Goal: Book appointment/travel/reservation

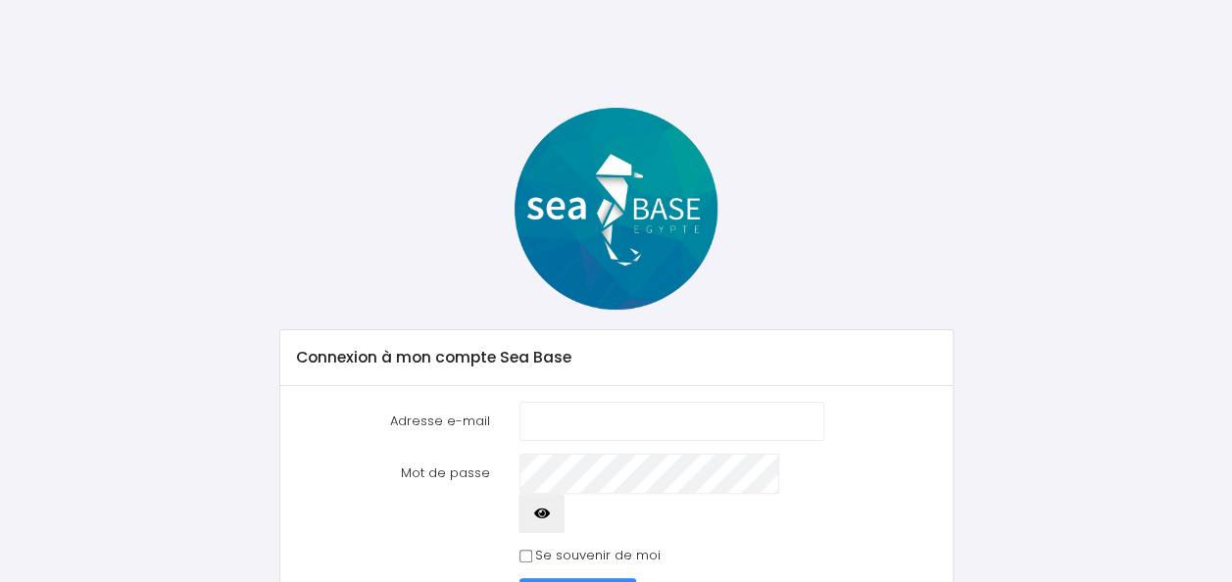
scroll to position [79, 0]
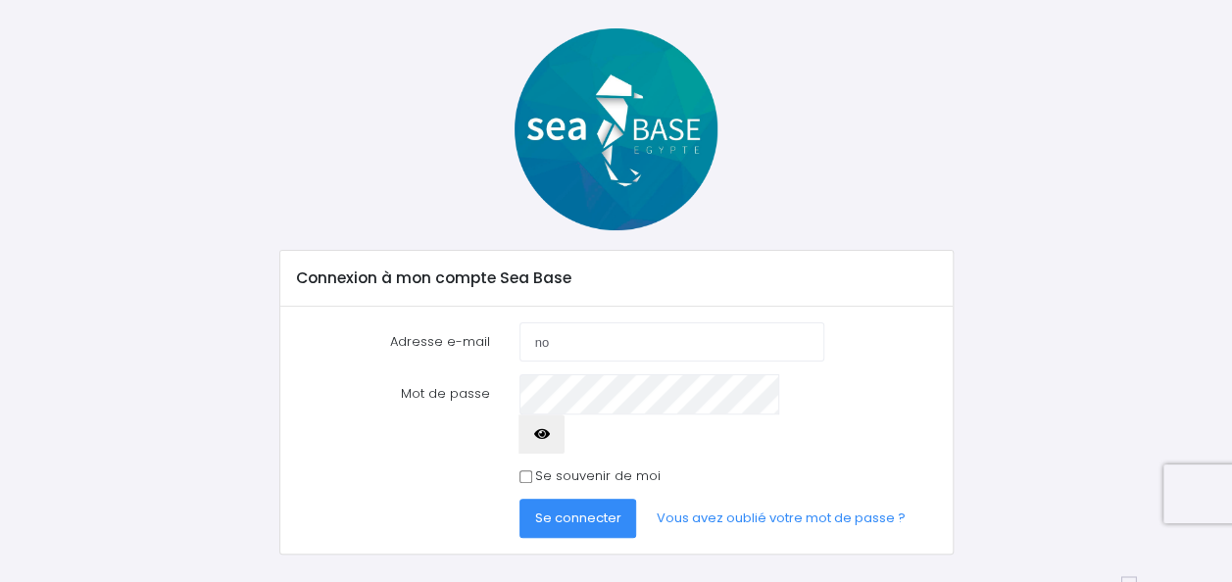
type input "[PERSON_NAME][EMAIL_ADDRESS][PERSON_NAME][DOMAIN_NAME]"
click at [590, 499] on button "Se connecter" at bounding box center [578, 518] width 118 height 39
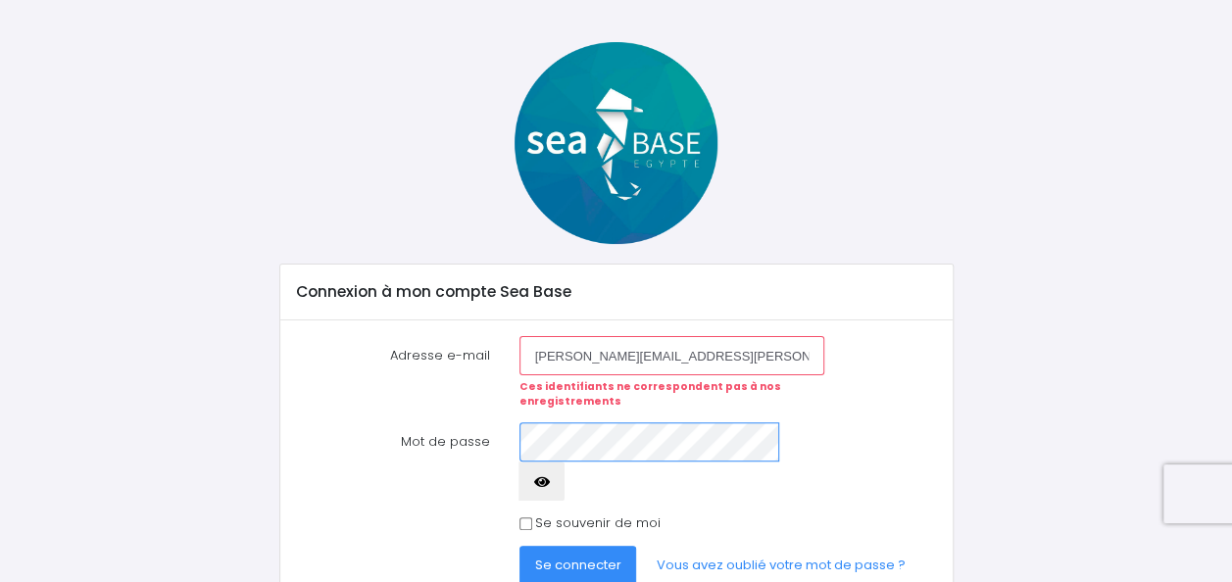
scroll to position [73, 0]
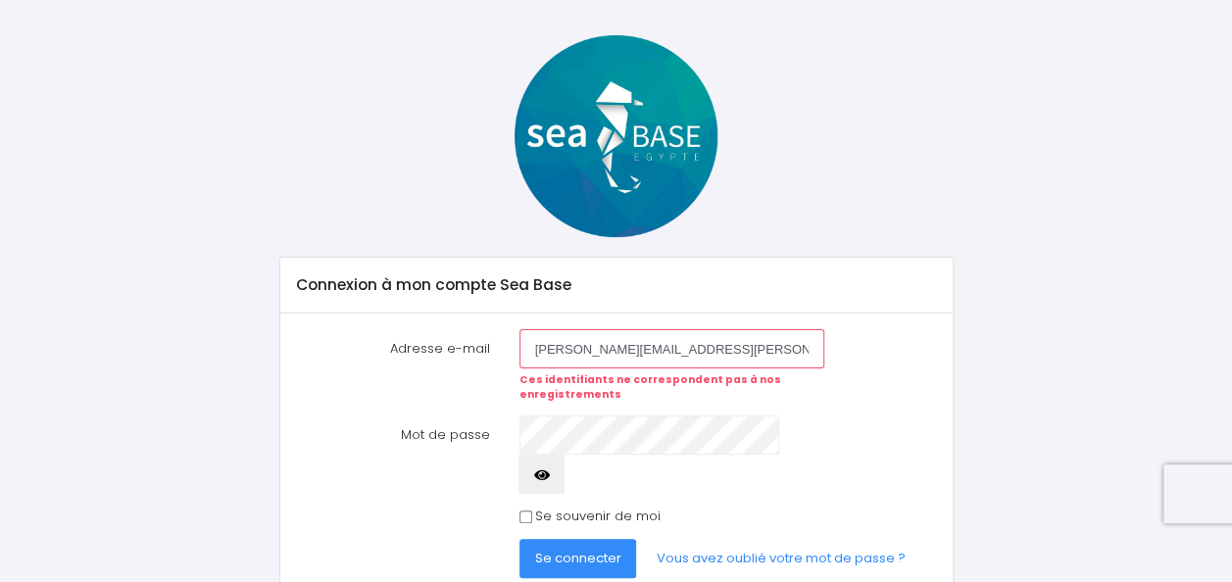
click at [594, 549] on span "Se connecter" at bounding box center [578, 558] width 86 height 19
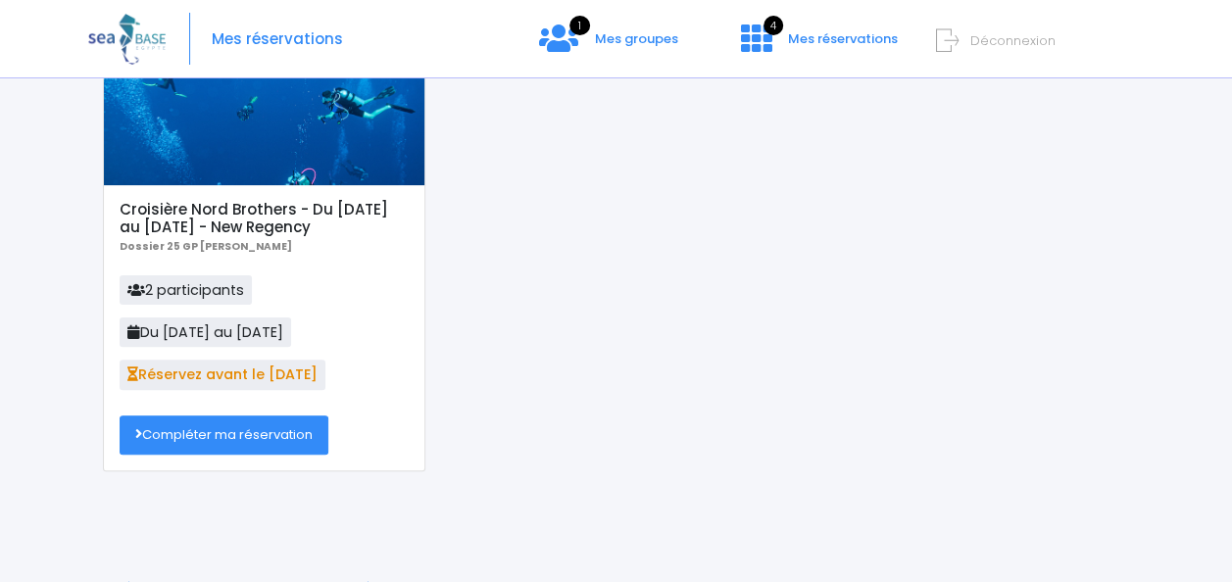
scroll to position [151, 0]
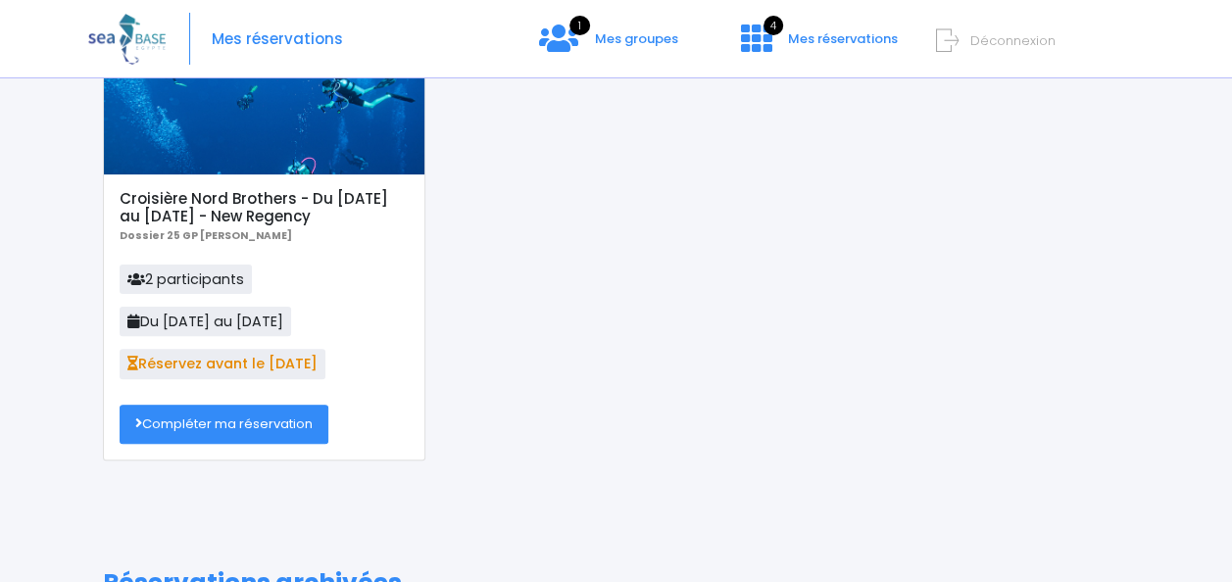
click at [256, 423] on link "Compléter ma réservation" at bounding box center [224, 424] width 209 height 39
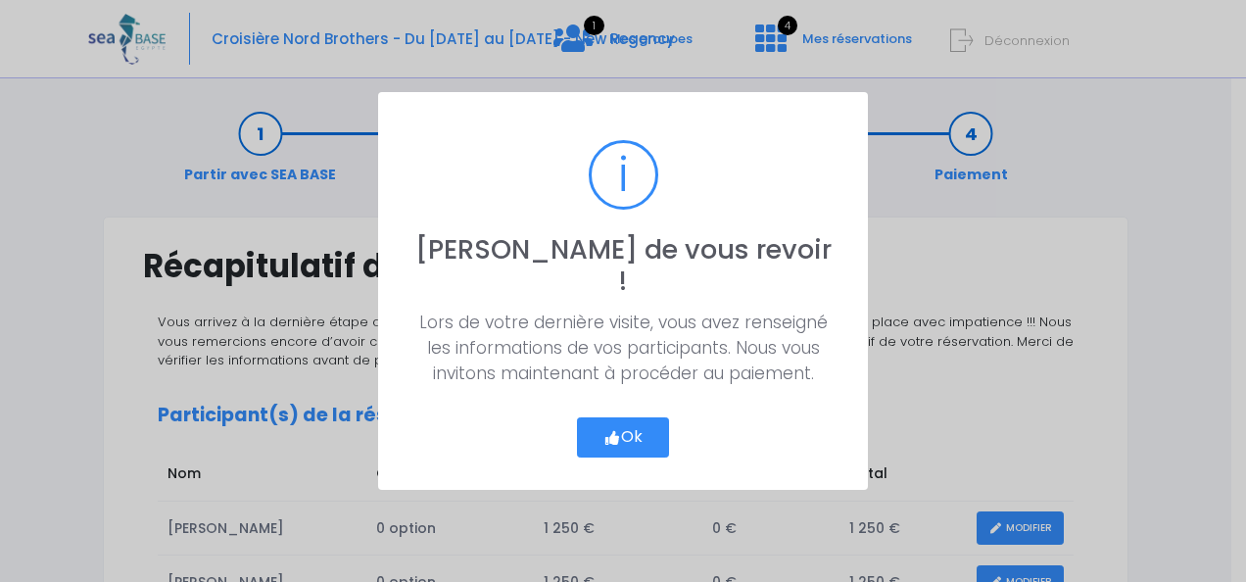
click at [627, 417] on button "Ok" at bounding box center [623, 437] width 92 height 41
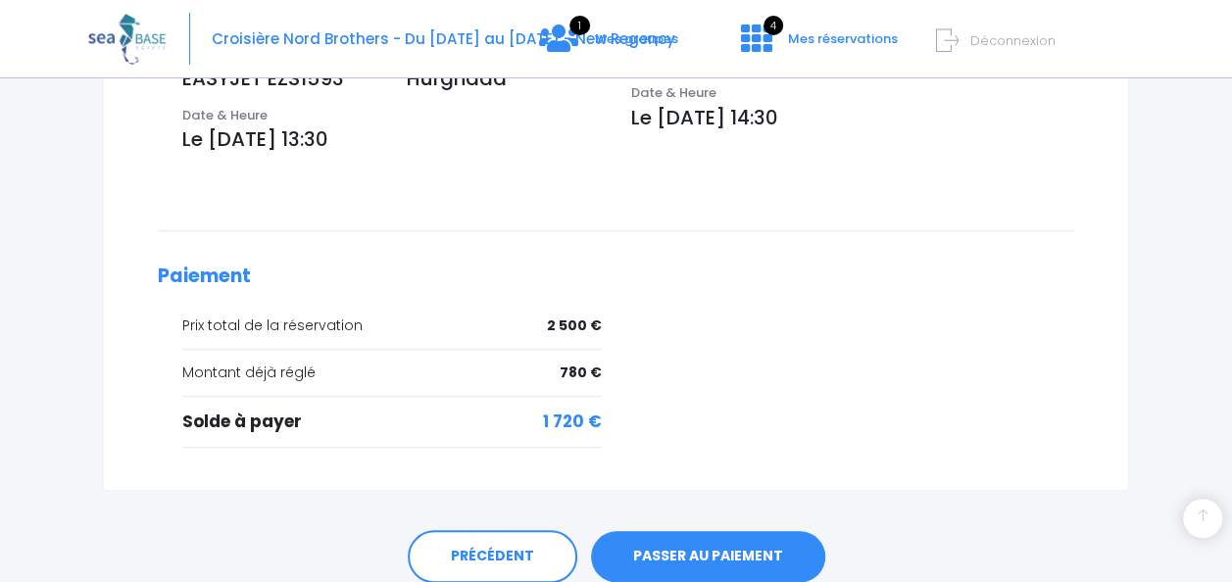
scroll to position [845, 0]
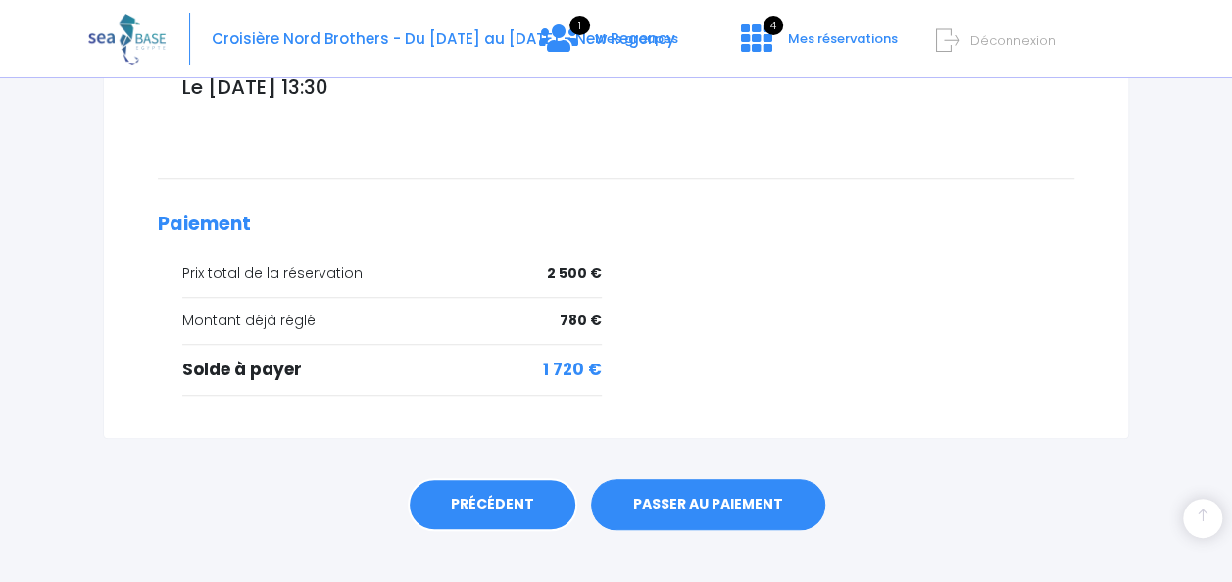
click at [451, 478] on link "PRÉCÉDENT" at bounding box center [493, 504] width 170 height 53
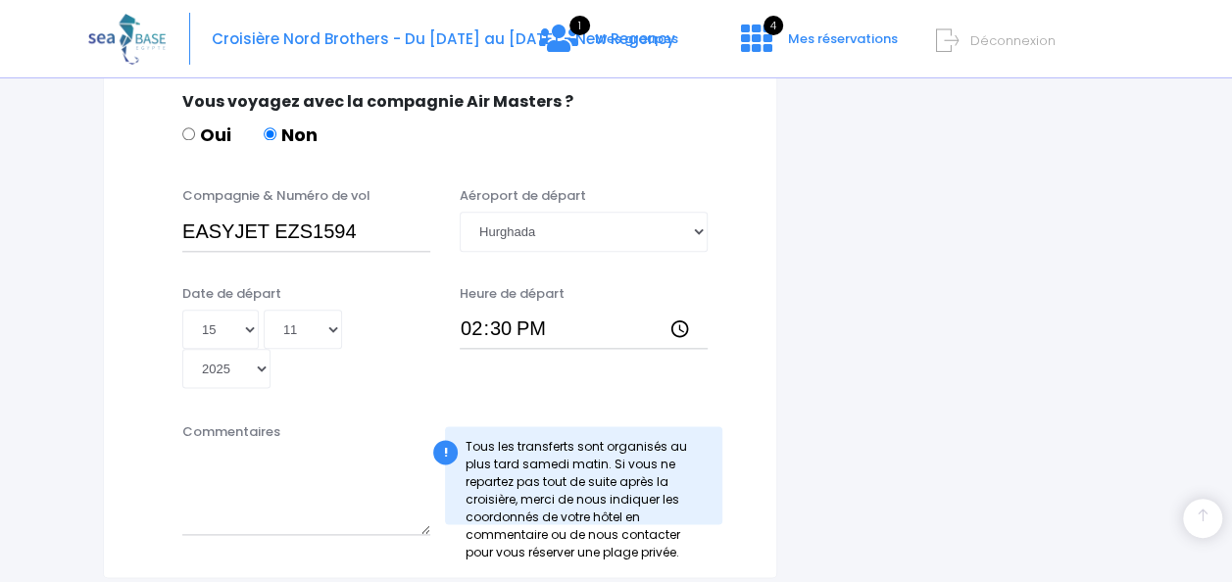
scroll to position [1165, 0]
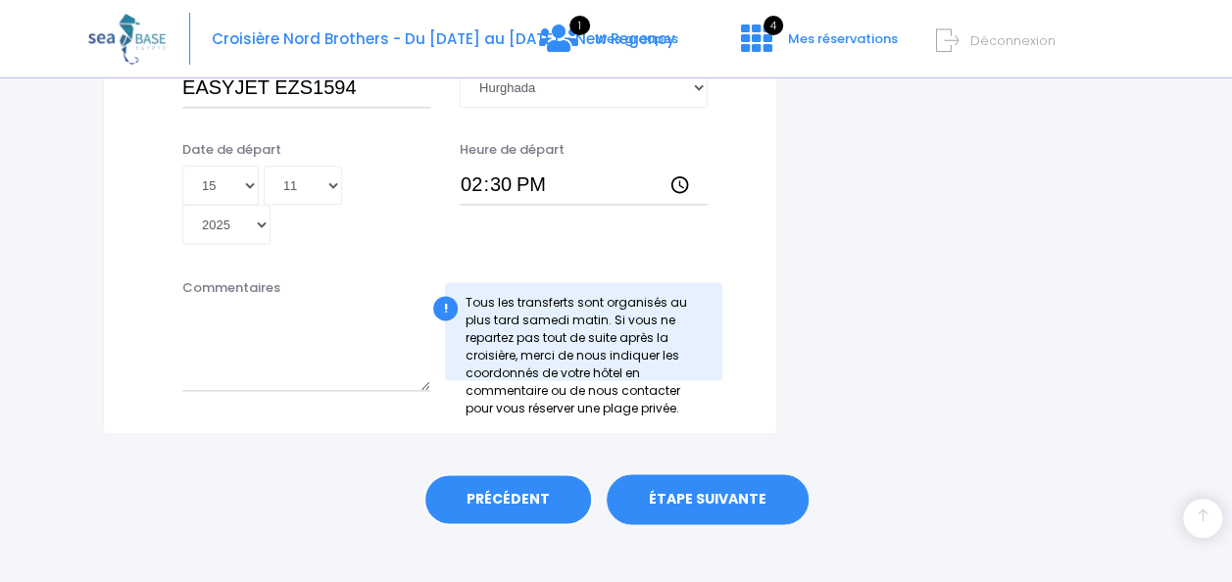
click at [485, 473] on link "PRÉCÉDENT" at bounding box center [508, 499] width 170 height 53
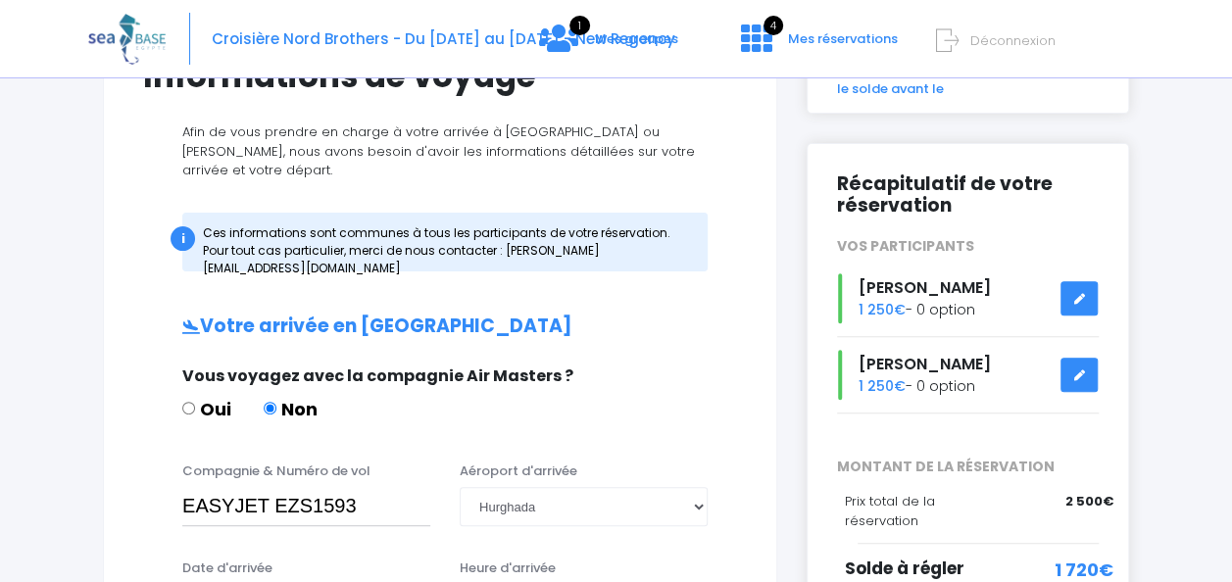
scroll to position [60, 0]
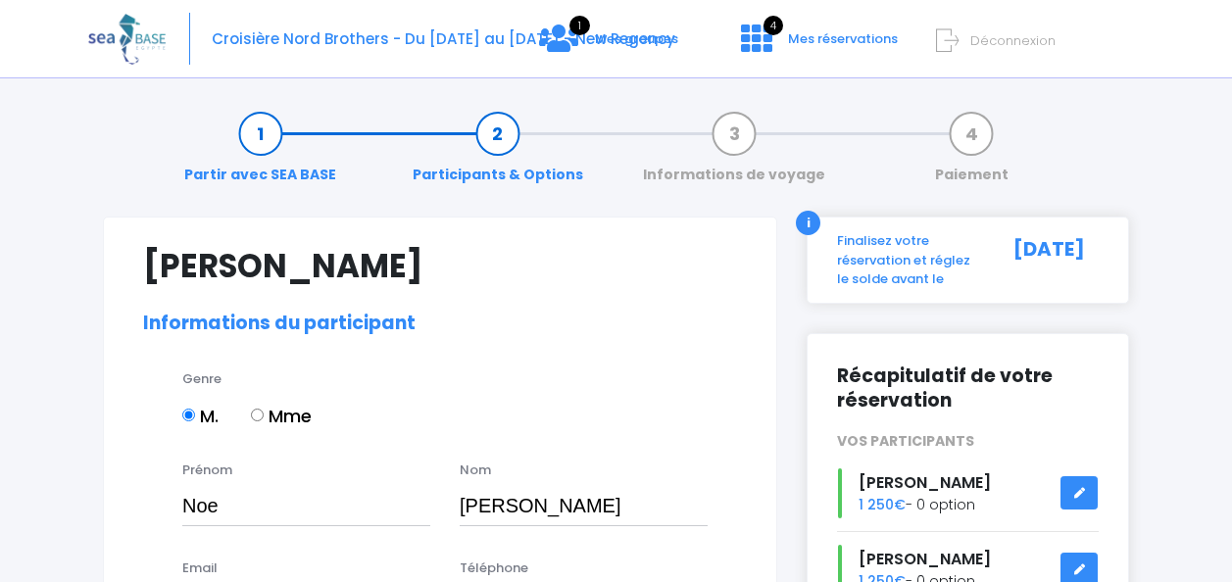
select select "MF2"
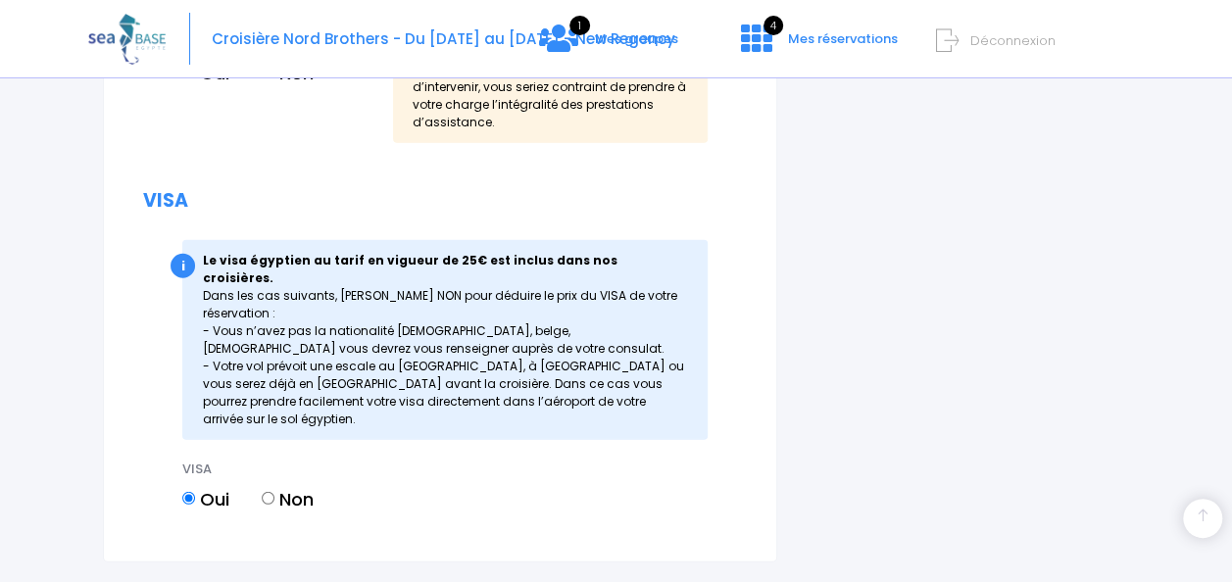
scroll to position [2613, 0]
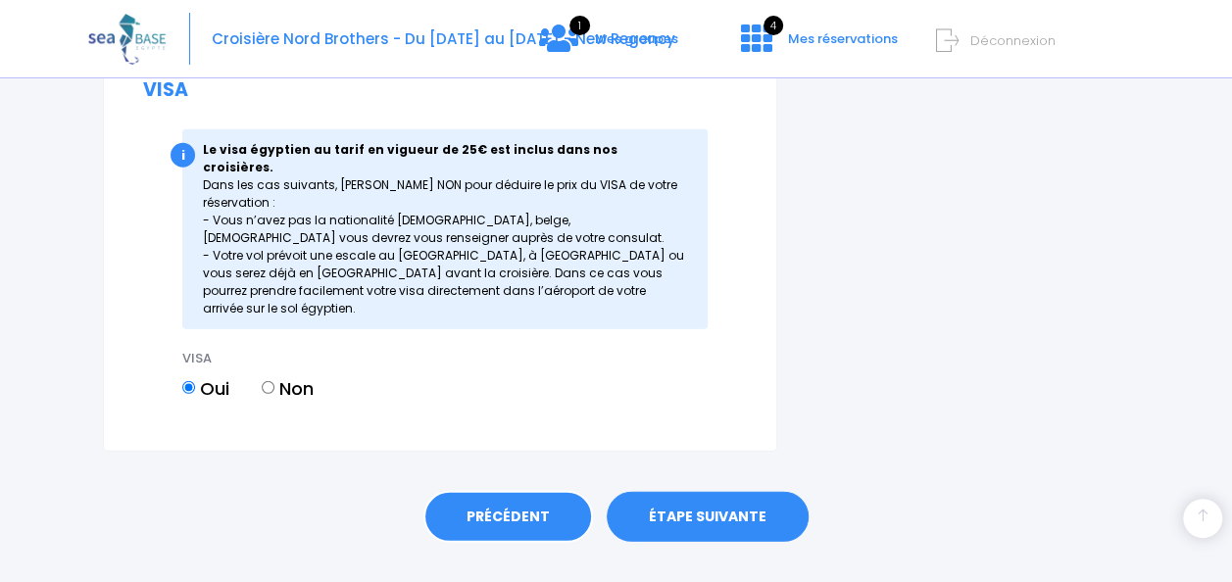
click at [508, 491] on link "PRÉCÉDENT" at bounding box center [508, 517] width 170 height 53
click at [490, 491] on link "PRÉCÉDENT" at bounding box center [508, 517] width 170 height 53
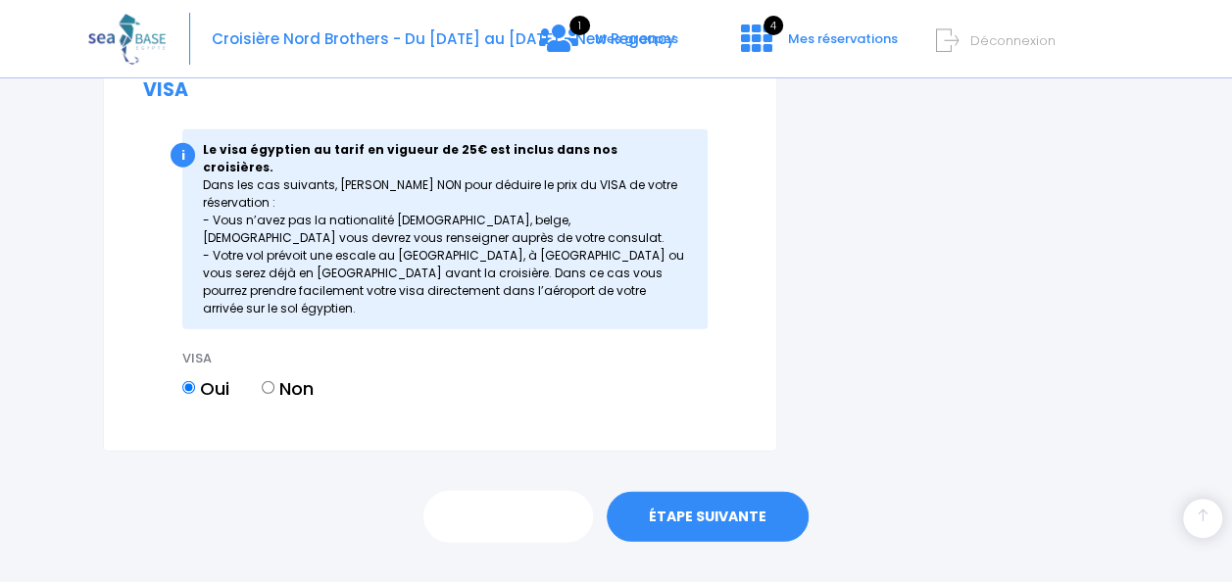
scroll to position [1778, 0]
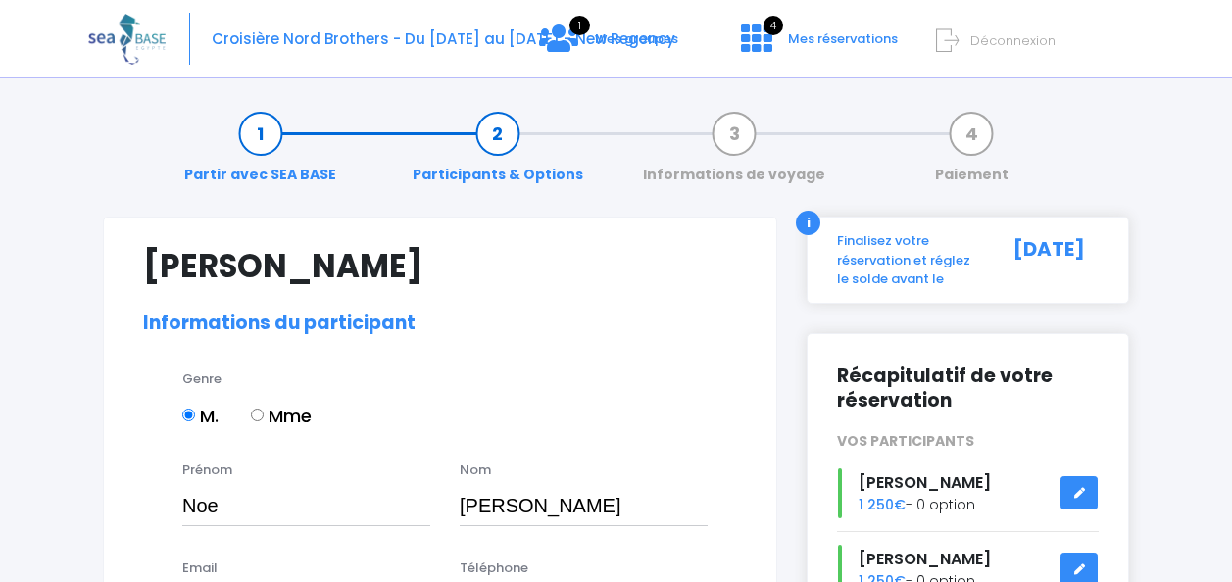
select select "MF2"
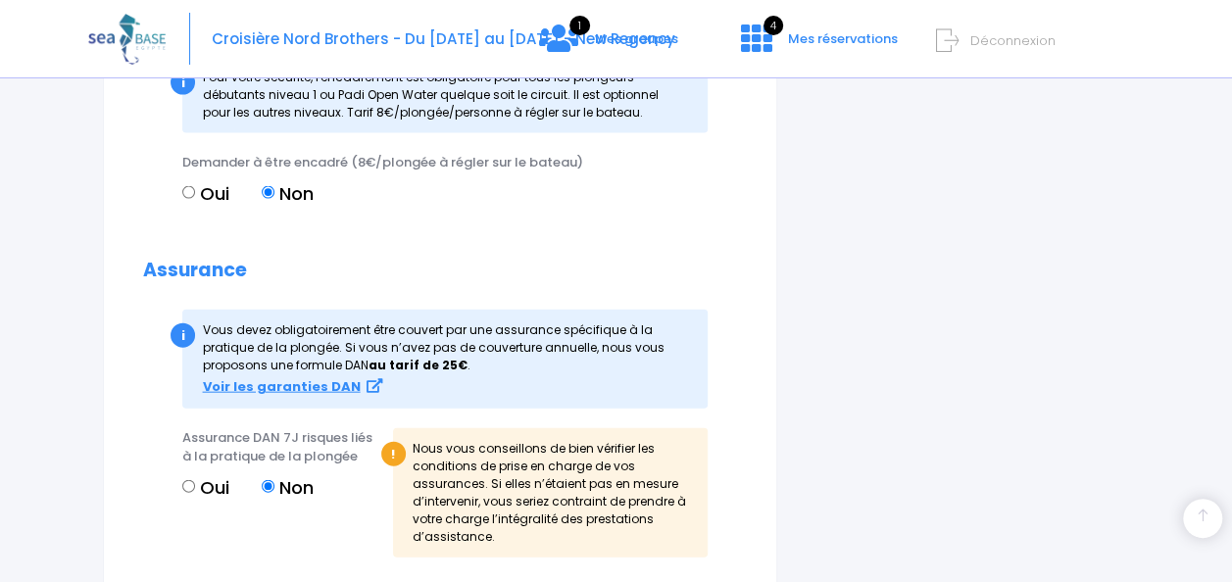
scroll to position [2613, 0]
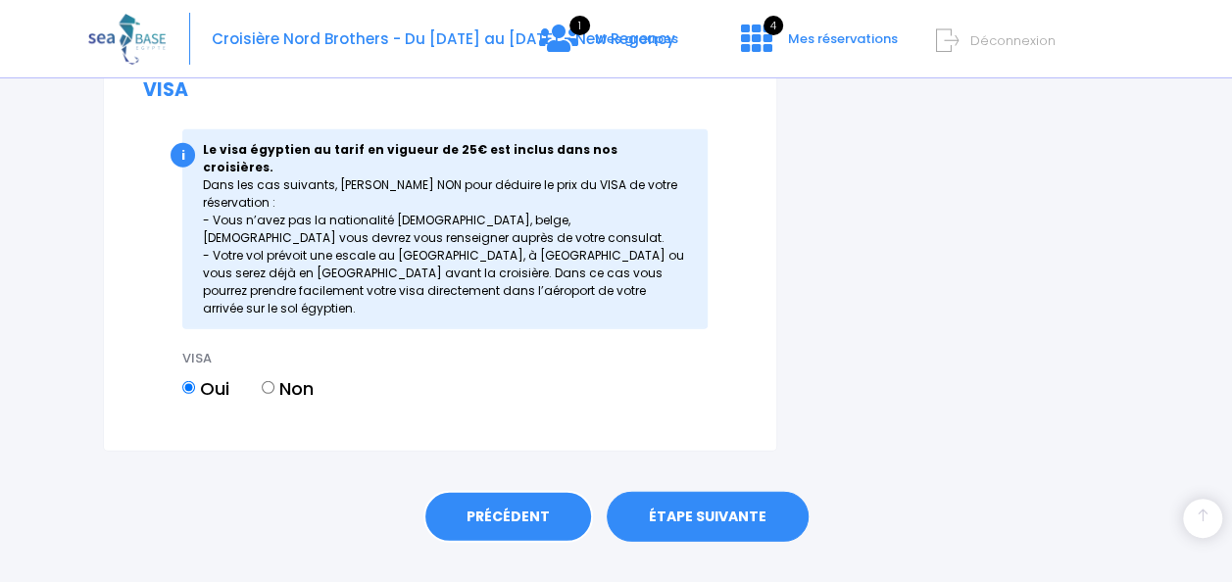
click at [491, 491] on link "PRÉCÉDENT" at bounding box center [508, 517] width 170 height 53
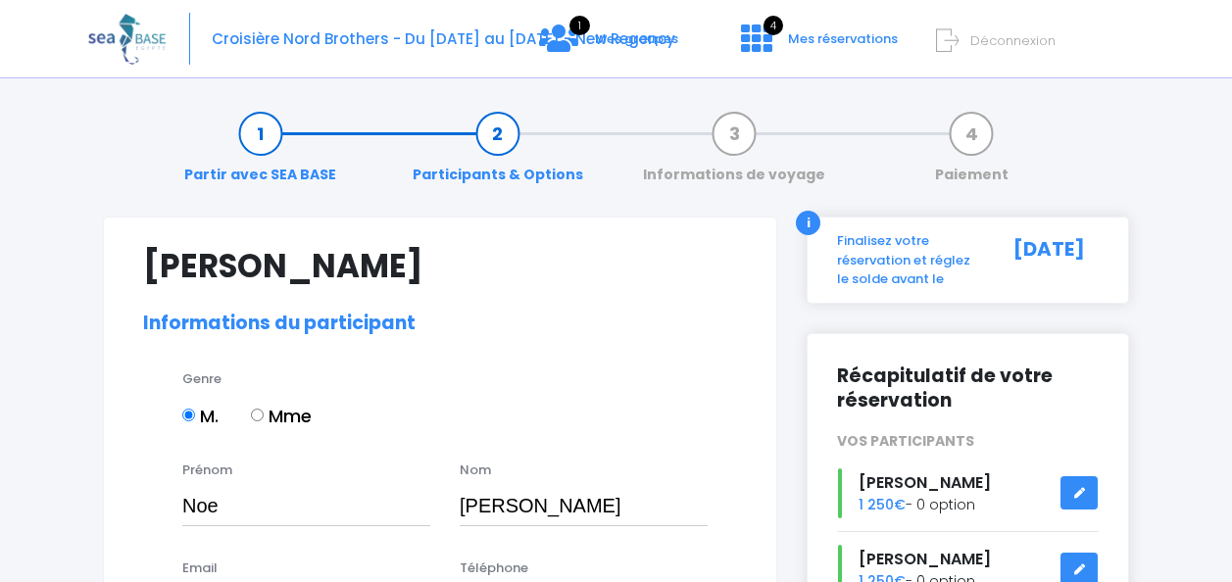
select select "MF2"
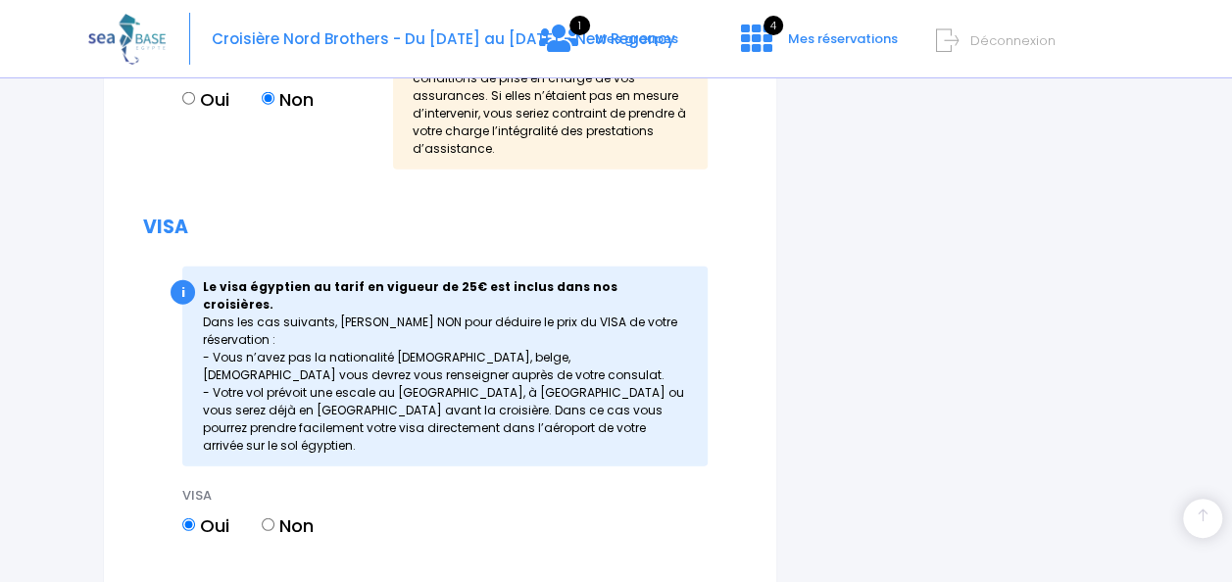
scroll to position [2613, 0]
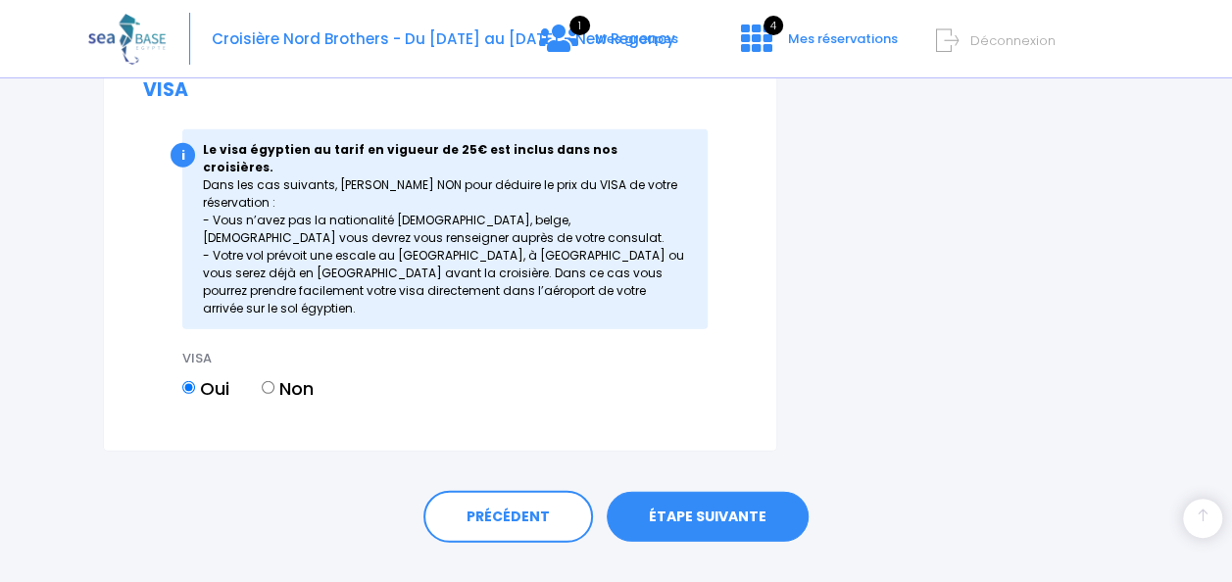
click at [666, 492] on link "ÉTAPE SUIVANTE" at bounding box center [708, 517] width 202 height 51
click at [678, 491] on link "ÉTAPE SUIVANTE" at bounding box center [708, 516] width 202 height 51
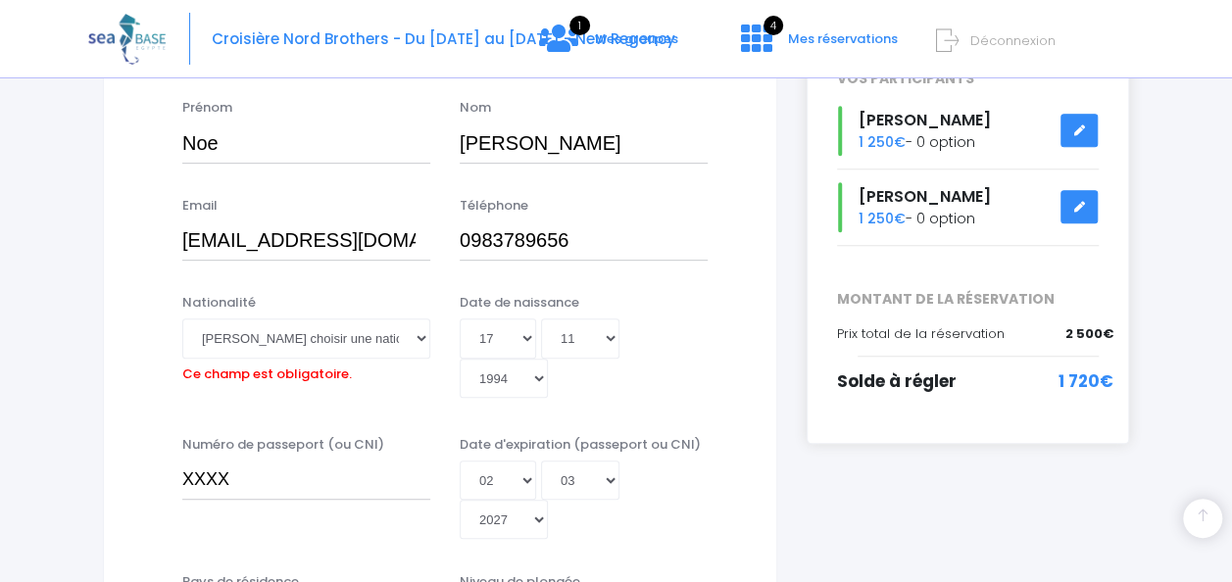
scroll to position [362, 0]
click at [368, 328] on select "Veuillez choisir une nationalité Afghane Albanaise Algerienne Allemande America…" at bounding box center [306, 338] width 248 height 39
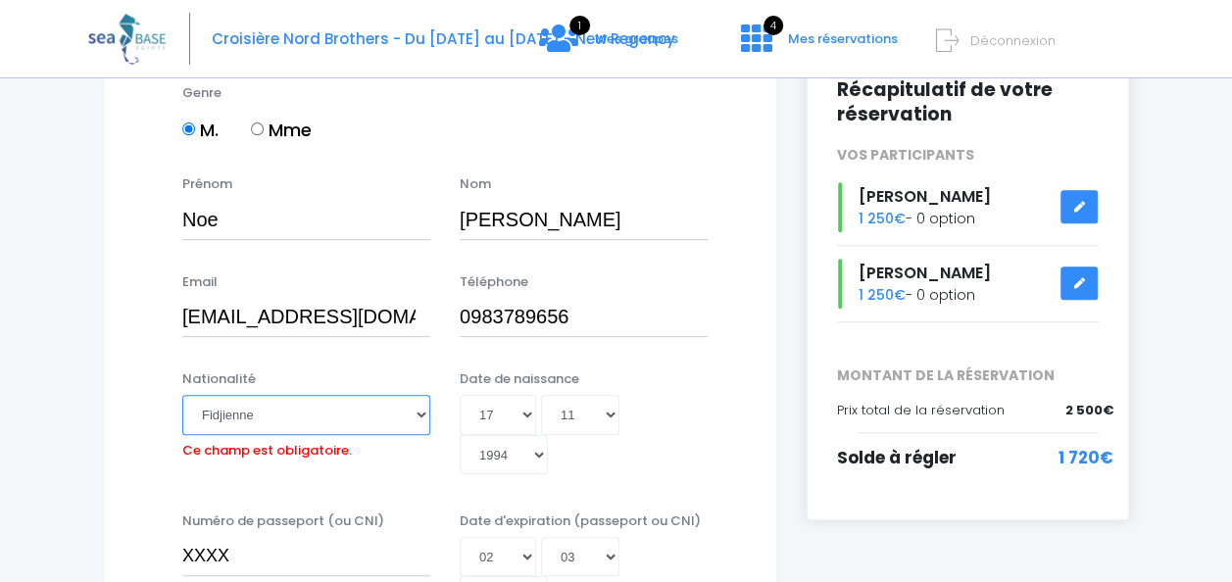
scroll to position [299, 0]
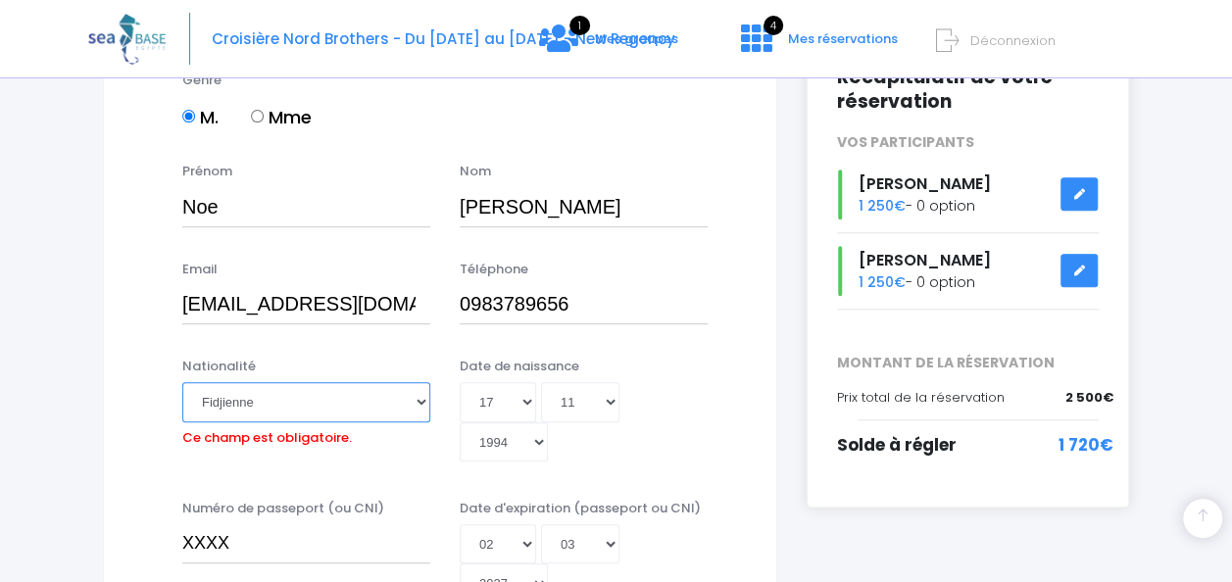
click at [260, 394] on select "Veuillez choisir une nationalité Afghane Albanaise Algerienne Allemande America…" at bounding box center [306, 401] width 248 height 39
select select "Française"
click at [182, 382] on select "Veuillez choisir une nationalité Afghane Albanaise Algerienne Allemande America…" at bounding box center [306, 401] width 248 height 39
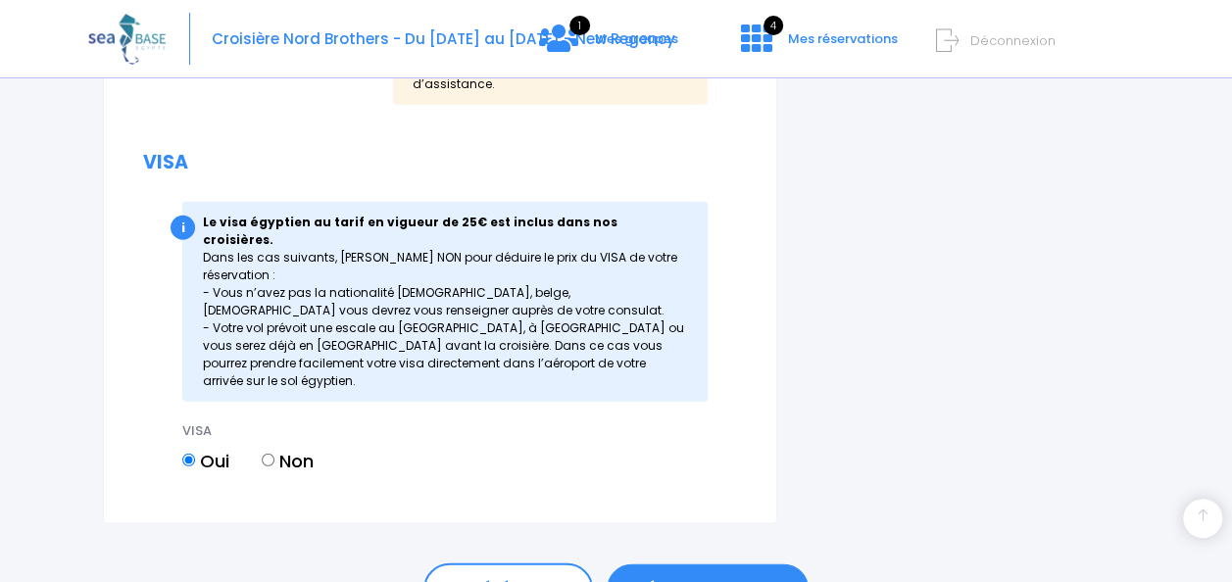
scroll to position [2605, 0]
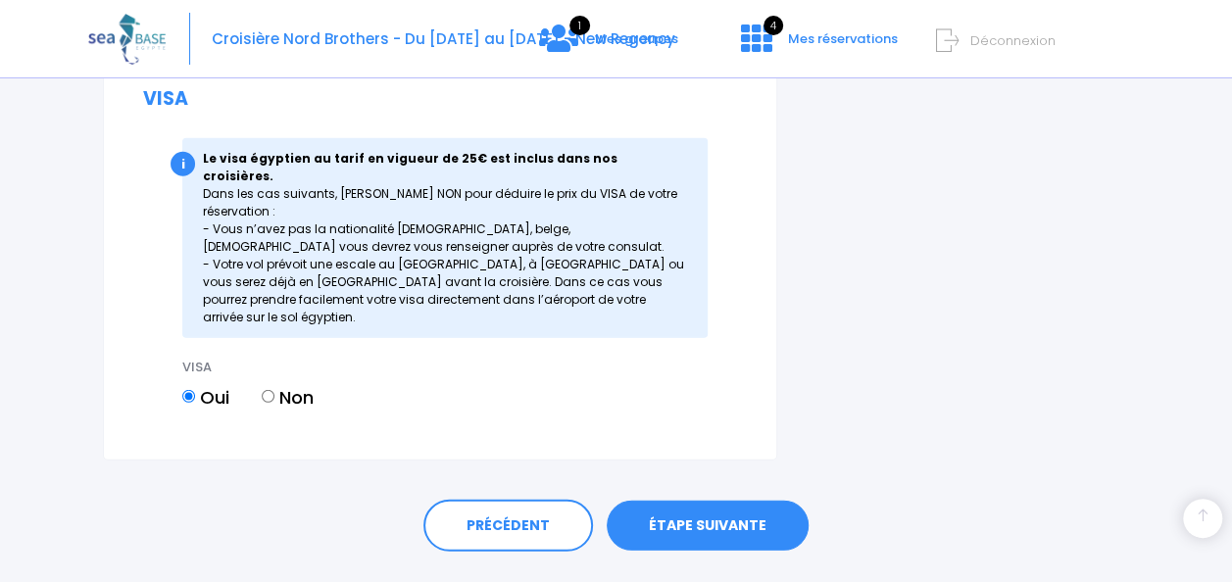
click at [718, 501] on link "ÉTAPE SUIVANTE" at bounding box center [708, 526] width 202 height 51
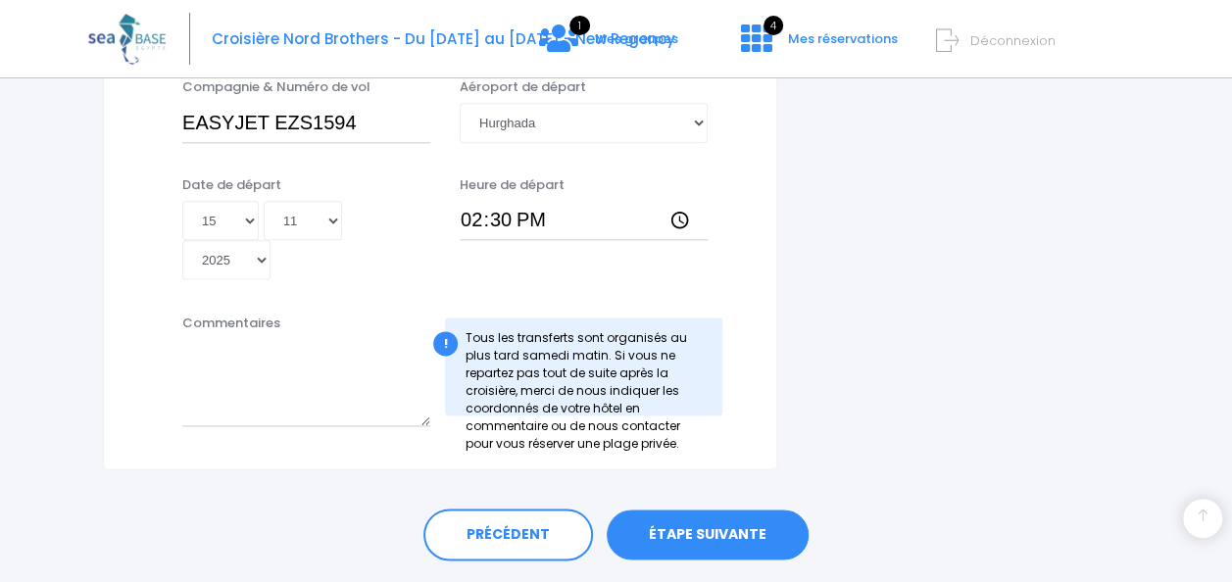
scroll to position [1119, 0]
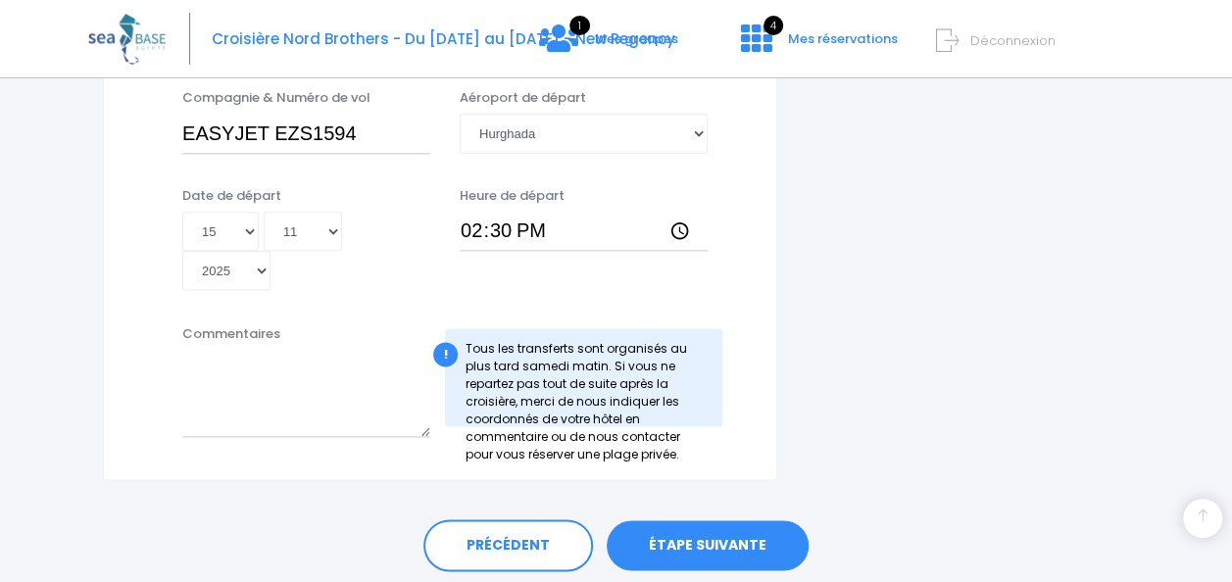
click at [733, 529] on link "ÉTAPE SUIVANTE" at bounding box center [708, 545] width 202 height 51
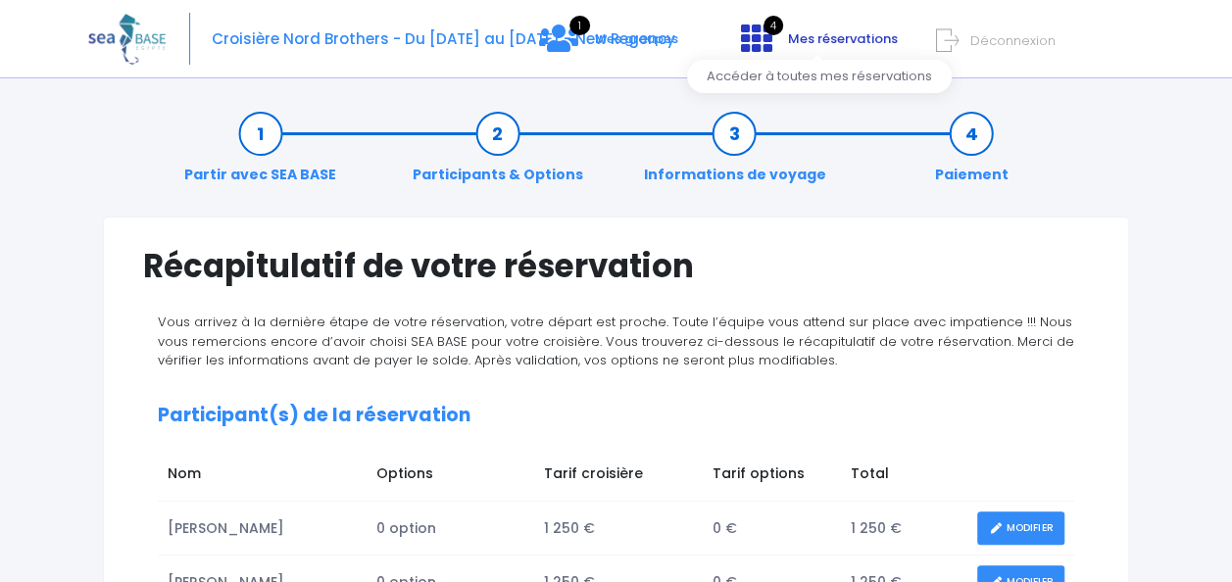
click at [892, 40] on span "Mes réservations" at bounding box center [843, 38] width 110 height 19
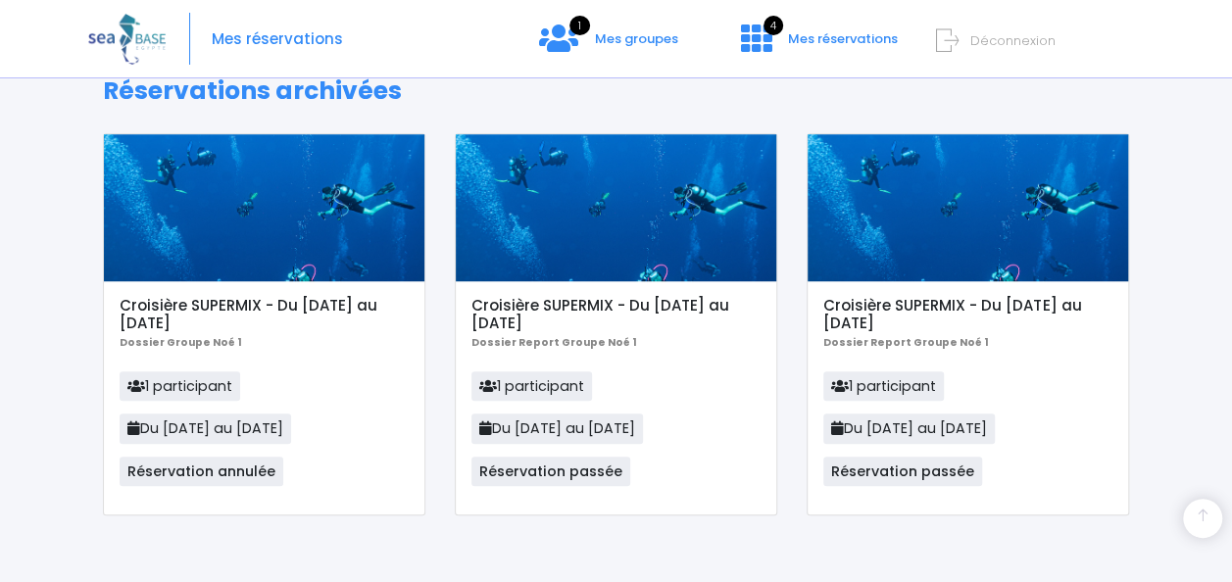
scroll to position [657, 0]
